Goal: Transaction & Acquisition: Purchase product/service

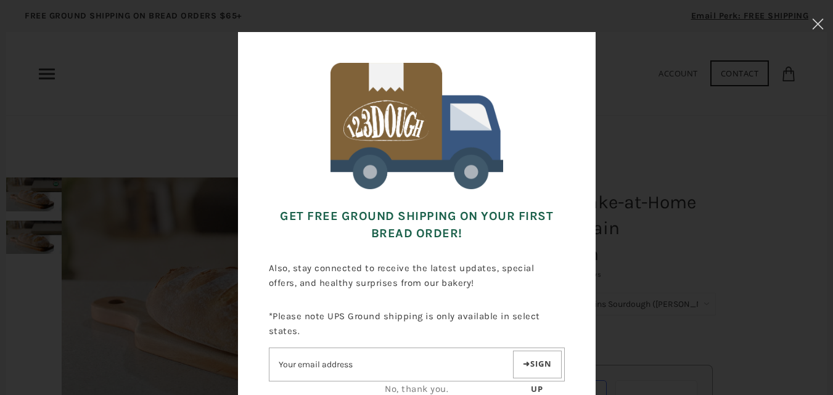
scroll to position [30, 0]
click at [755, 164] on div "Get FREE Ground Shipping on Your First Bread Order! Also, stay connected to rec…" at bounding box center [416, 240] width 709 height 418
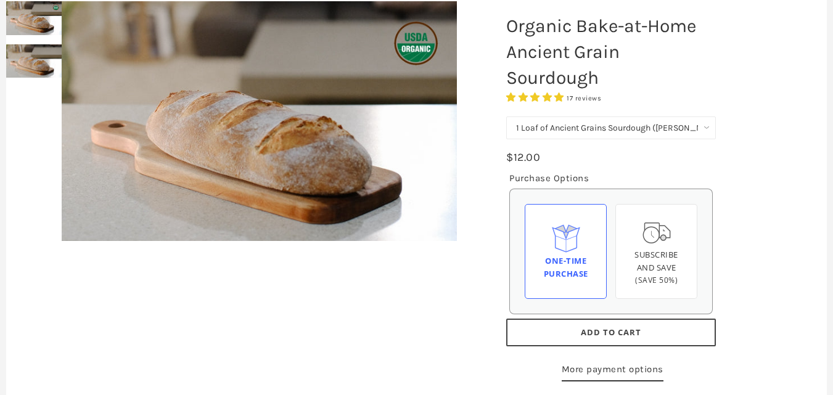
scroll to position [0, 0]
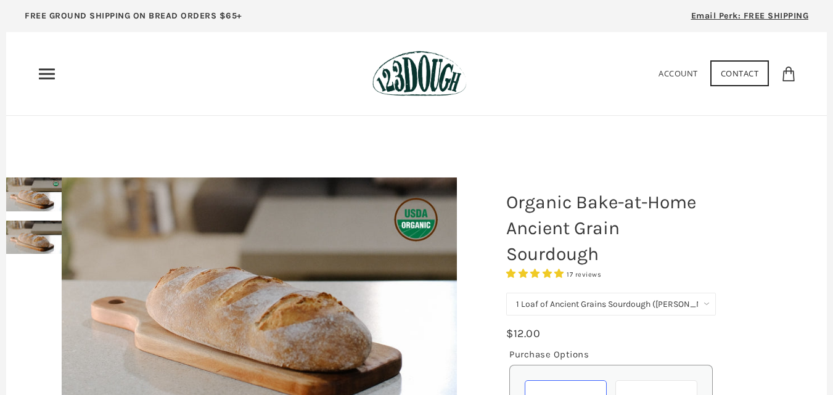
click at [404, 68] on img at bounding box center [419, 74] width 94 height 46
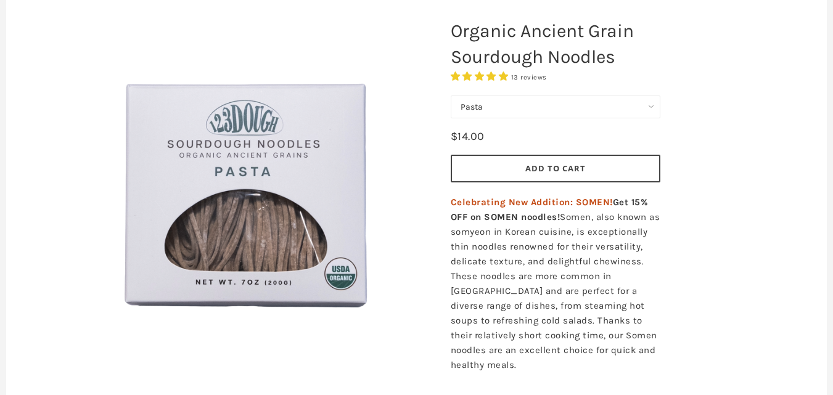
scroll to position [158, 0]
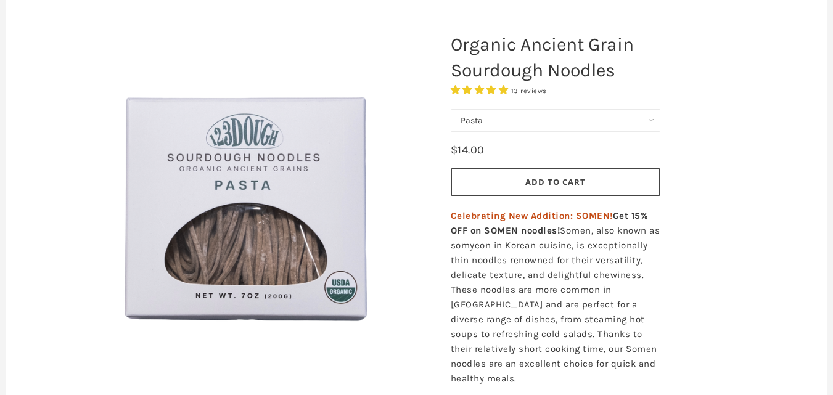
click at [526, 91] on span "13 reviews" at bounding box center [529, 91] width 36 height 8
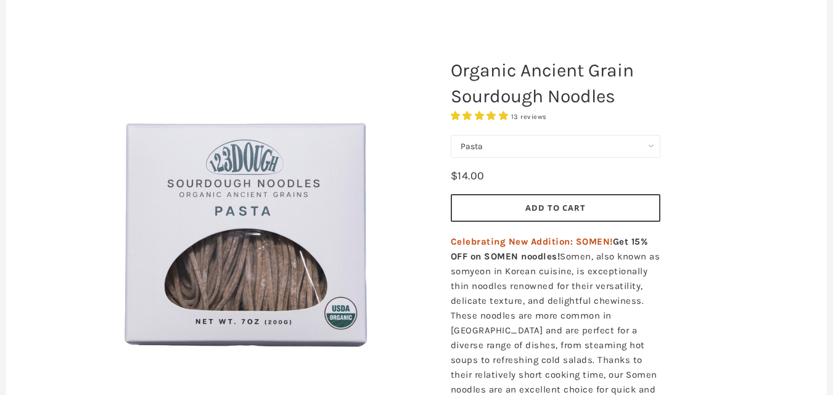
scroll to position [119, 0]
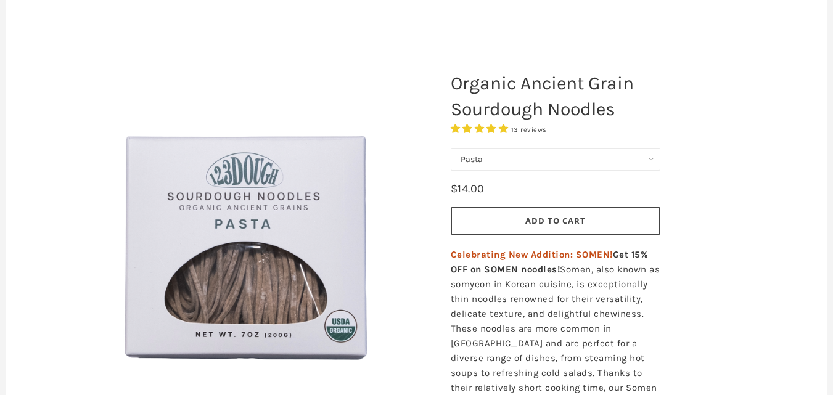
click at [570, 219] on span "Add to Cart" at bounding box center [555, 220] width 60 height 11
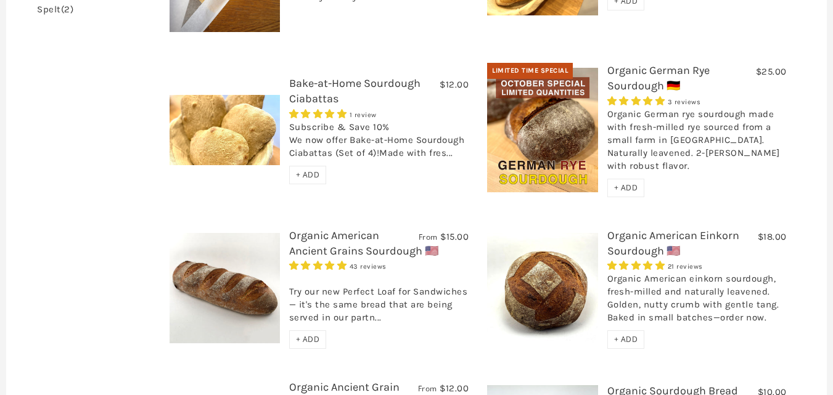
scroll to position [511, 0]
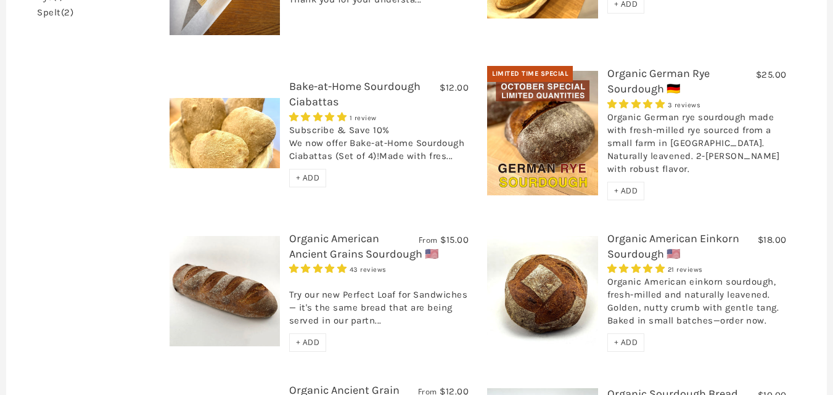
click at [311, 232] on link "Organic American Ancient Grains Sourdough 🇺🇸" at bounding box center [363, 246] width 149 height 29
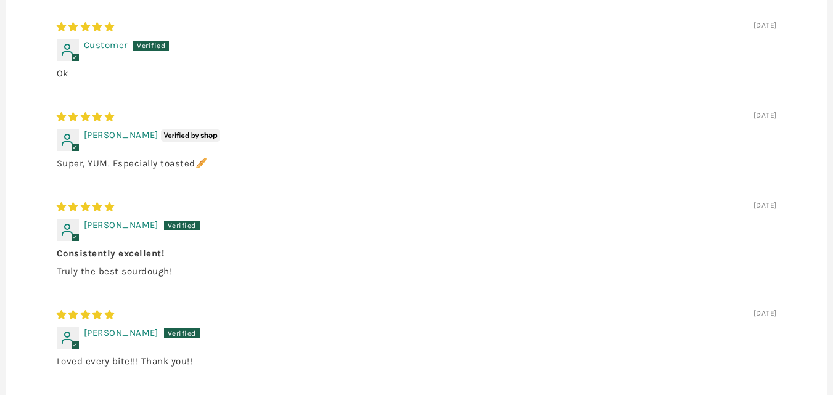
scroll to position [1016, 0]
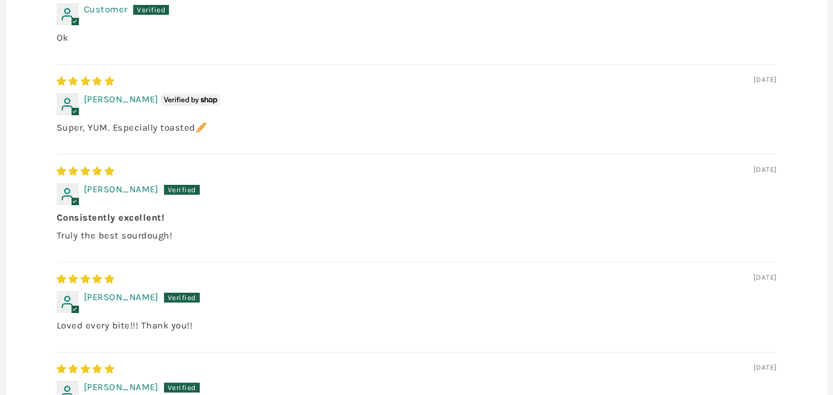
drag, startPoint x: 839, startPoint y: 58, endPoint x: 841, endPoint y: 221, distance: 162.7
click at [832, 221] on html "arrow-left icon arrow-right icon behance icon cart icon chevron-left icon chevr…" at bounding box center [416, 164] width 833 height 2361
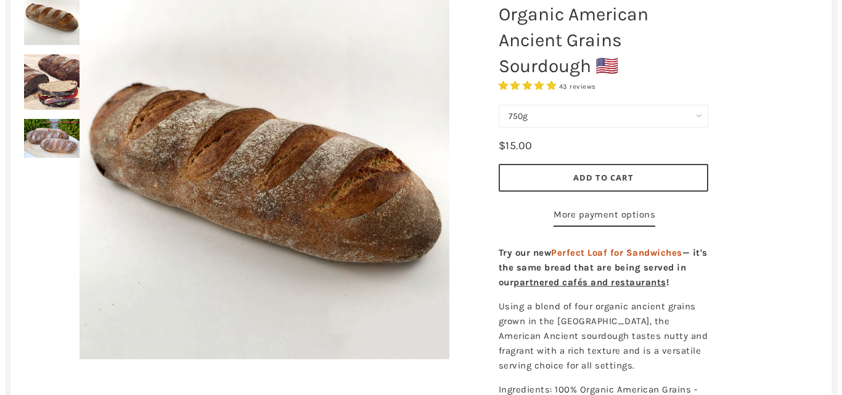
scroll to position [0, 0]
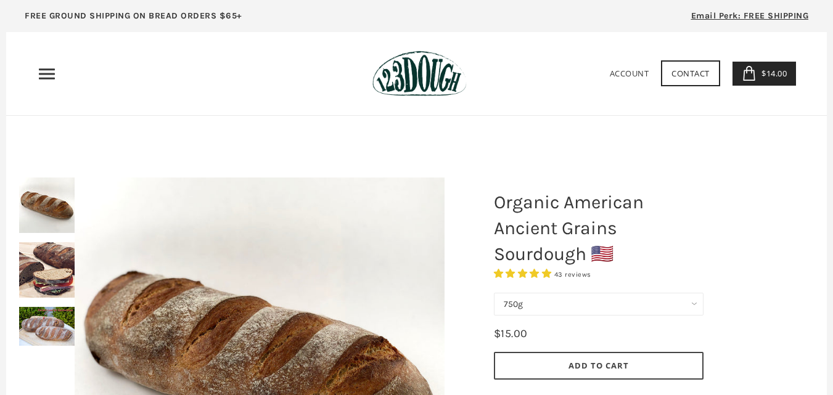
click at [44, 75] on use "Primary" at bounding box center [47, 73] width 16 height 10
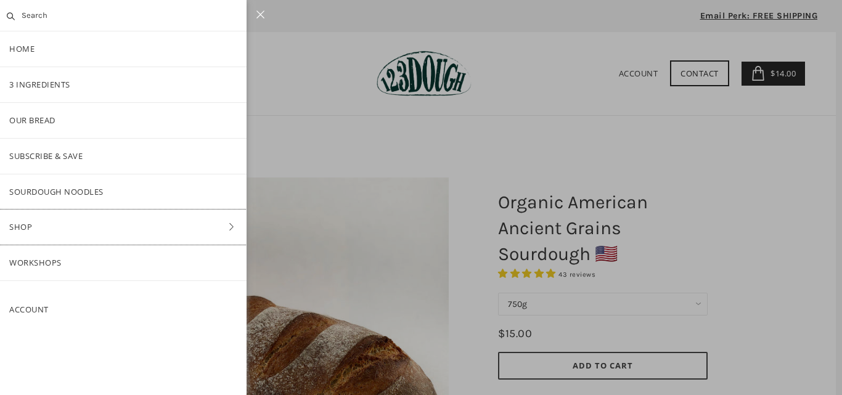
click at [213, 226] on link "Shop" at bounding box center [123, 227] width 247 height 35
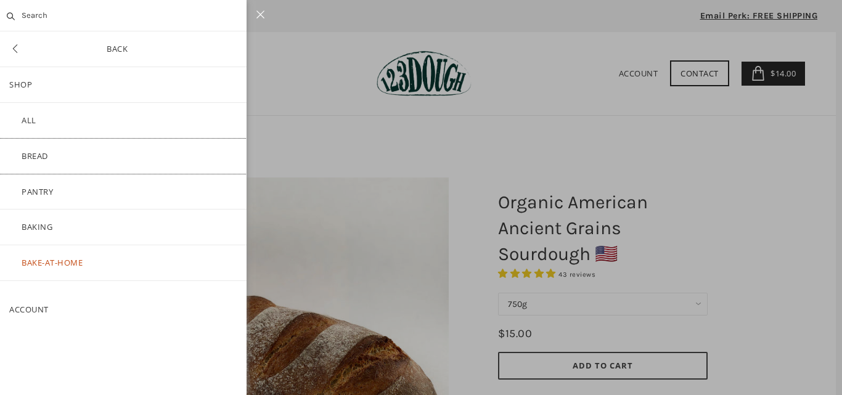
click at [41, 151] on link "Bread" at bounding box center [123, 156] width 247 height 35
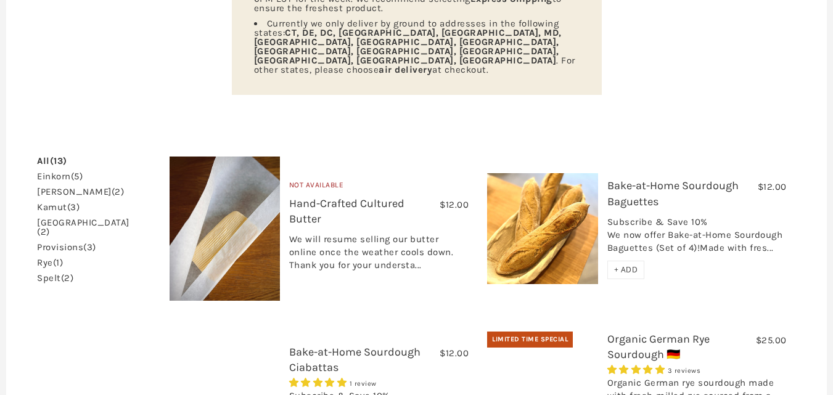
scroll to position [340, 0]
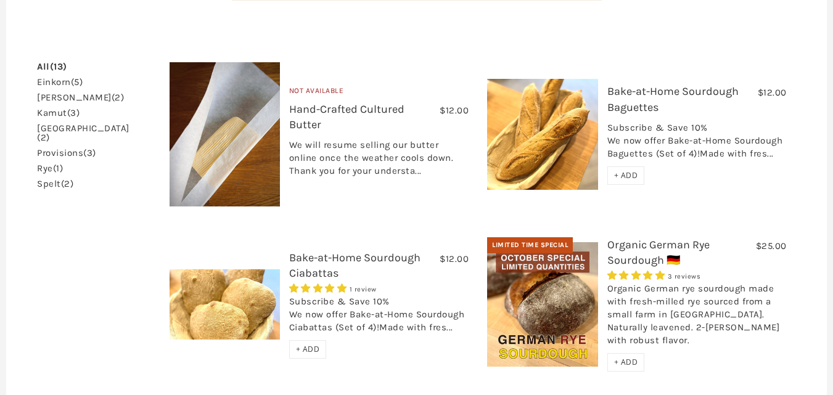
drag, startPoint x: 840, startPoint y: 75, endPoint x: 841, endPoint y: 146, distance: 70.9
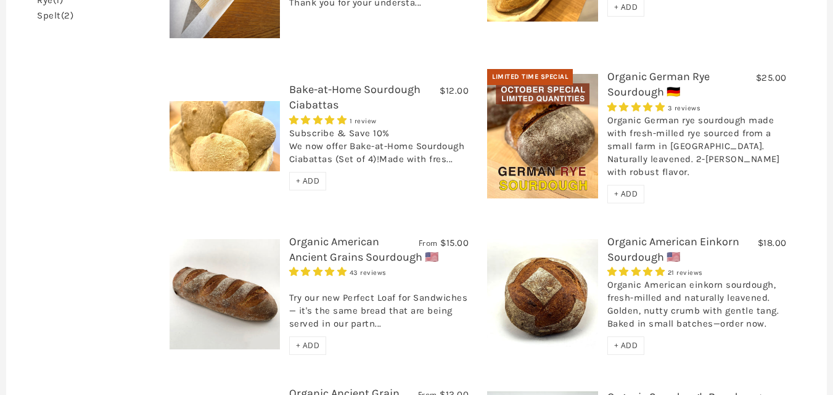
scroll to position [520, 0]
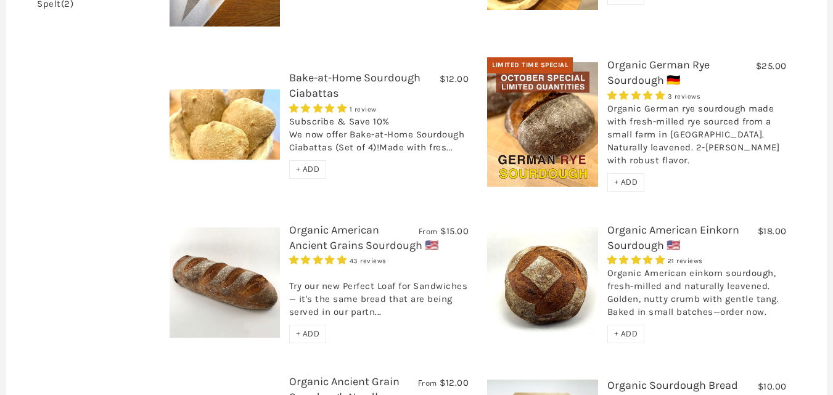
click at [648, 223] on link "Organic American Einkorn Sourdough 🇺🇸" at bounding box center [673, 237] width 132 height 29
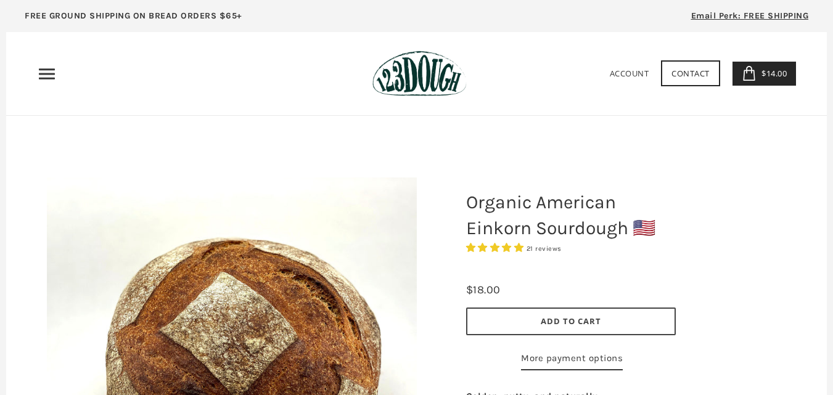
click at [584, 325] on span "Add to Cart" at bounding box center [571, 321] width 60 height 11
